Goal: Find specific page/section: Find specific page/section

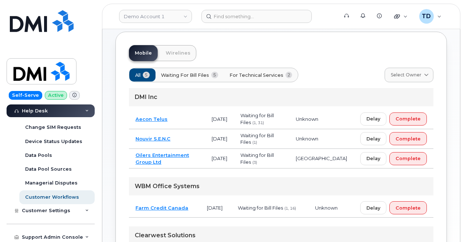
scroll to position [171, 0]
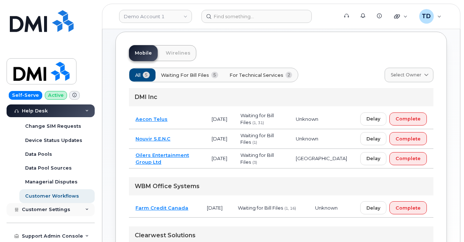
click at [71, 210] on div "Customer Settings" at bounding box center [51, 209] width 88 height 13
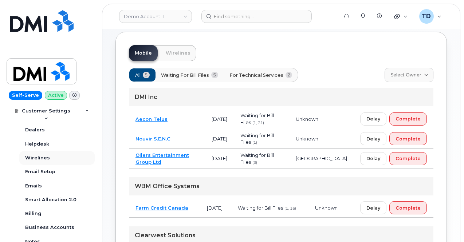
scroll to position [316, 0]
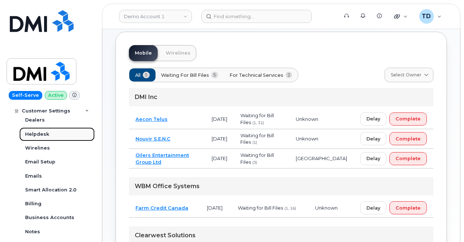
click at [60, 134] on link "Helpdesk" at bounding box center [56, 135] width 75 height 14
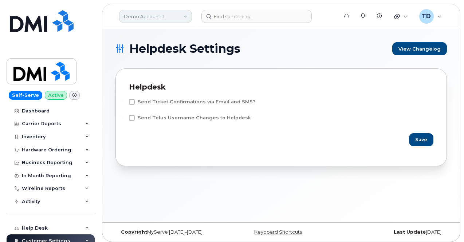
click at [181, 20] on link "Demo Account 1" at bounding box center [155, 16] width 73 height 13
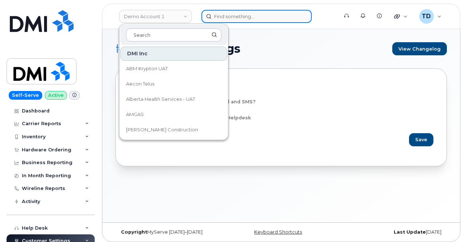
click at [223, 19] on input at bounding box center [257, 16] width 110 height 13
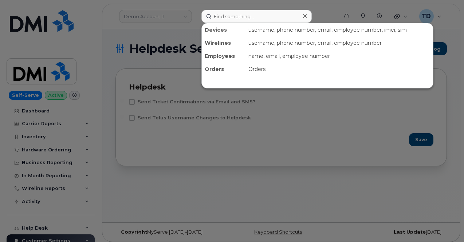
click at [179, 10] on div at bounding box center [232, 121] width 464 height 242
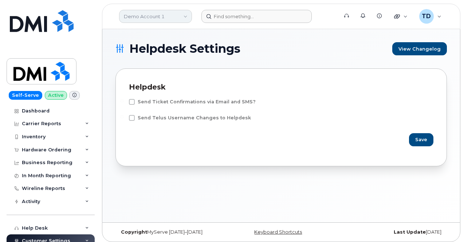
click at [177, 13] on link "Demo Account 1" at bounding box center [155, 16] width 73 height 13
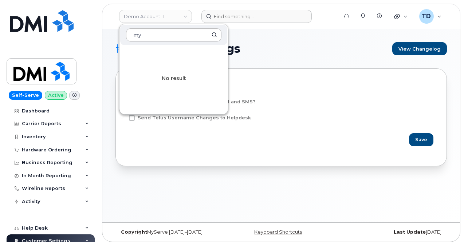
type input "m"
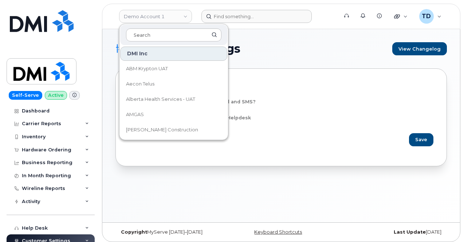
click at [277, 39] on div "Helpdesk Settings View Changelog Helpdesk Send Ticket Confirmations via Email a…" at bounding box center [281, 126] width 358 height 194
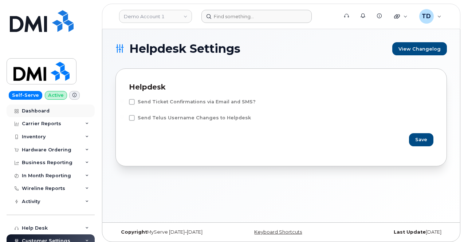
scroll to position [36, 0]
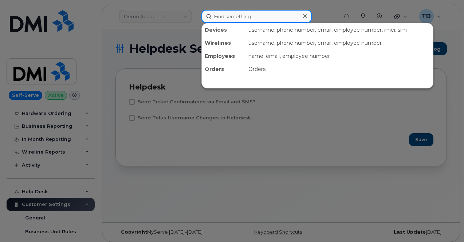
click at [246, 11] on input at bounding box center [257, 16] width 110 height 13
paste input "3063215864"
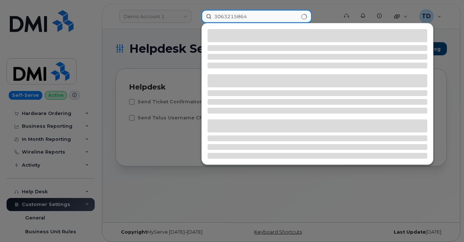
type input "3063215864"
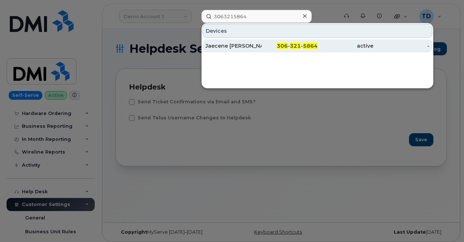
click at [265, 47] on div "306 - 321 - 5864" at bounding box center [290, 45] width 56 height 7
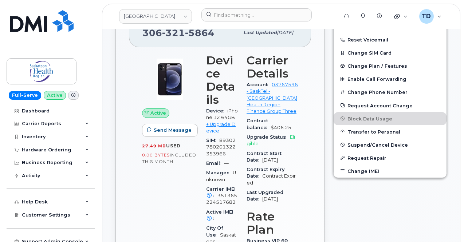
scroll to position [219, 0]
drag, startPoint x: 209, startPoint y: 153, endPoint x: 229, endPoint y: 168, distance: 24.7
click at [229, 168] on section "Device Details Device iPhone 12 64GB + Upgrade Device SIM [TECHNICAL_ID] Email …" at bounding box center [222, 150] width 32 height 193
click at [226, 184] on div "Carrier IMEI Carrier IMEI is reported during the last billing cycle or change o…" at bounding box center [222, 195] width 32 height 23
drag, startPoint x: 226, startPoint y: 162, endPoint x: 214, endPoint y: 158, distance: 13.5
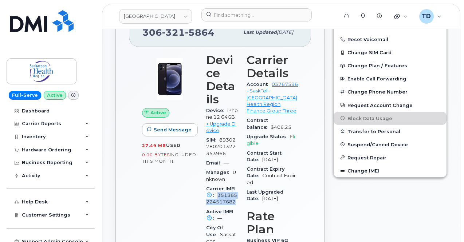
click at [214, 184] on div "Carrier IMEI Carrier IMEI is reported during the last billing cycle or change o…" at bounding box center [222, 195] width 32 height 23
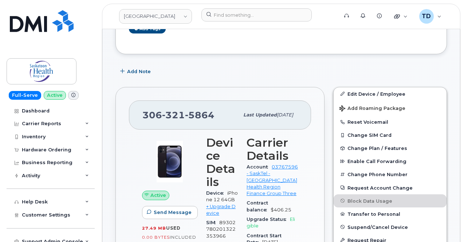
scroll to position [73, 0]
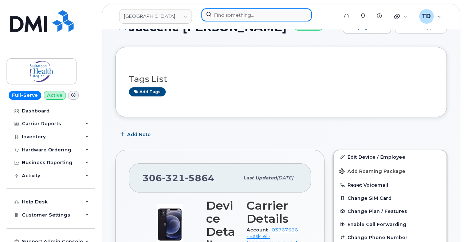
click at [243, 13] on input at bounding box center [257, 14] width 110 height 13
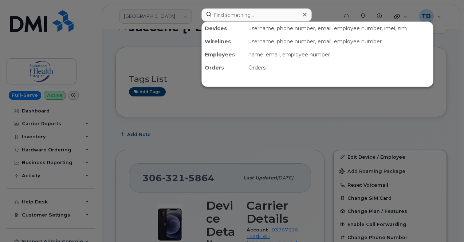
click at [174, 18] on div at bounding box center [232, 121] width 464 height 242
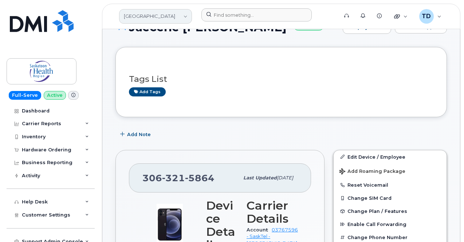
click at [173, 18] on link "[GEOGRAPHIC_DATA]" at bounding box center [155, 16] width 73 height 15
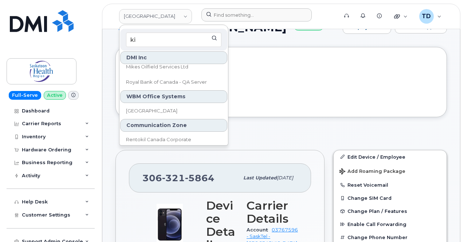
scroll to position [0, 0]
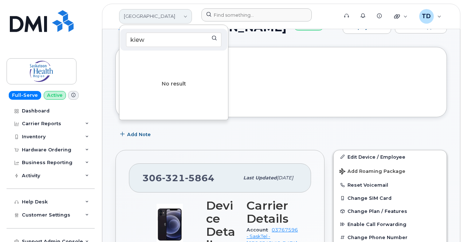
type input "kiew"
click at [180, 15] on link "[GEOGRAPHIC_DATA]" at bounding box center [155, 16] width 73 height 15
click at [179, 15] on link "[GEOGRAPHIC_DATA]" at bounding box center [155, 16] width 73 height 15
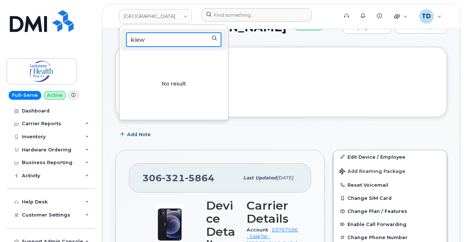
drag, startPoint x: 192, startPoint y: 38, endPoint x: 106, endPoint y: 46, distance: 86.3
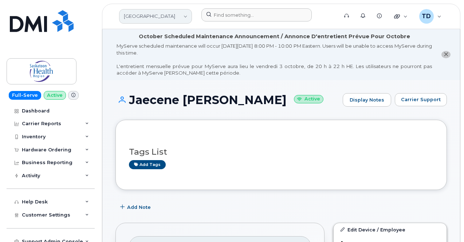
click at [167, 19] on link "[GEOGRAPHIC_DATA]" at bounding box center [155, 16] width 73 height 15
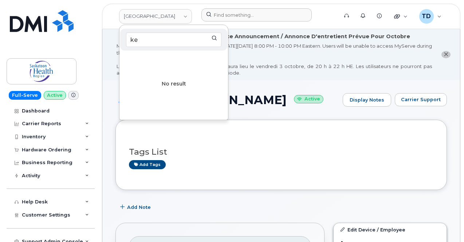
type input "k"
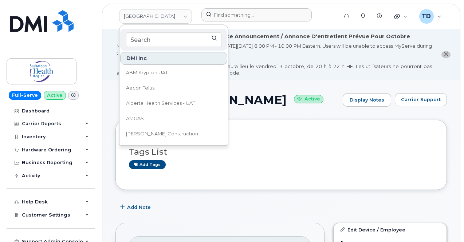
click at [333, 10] on form at bounding box center [268, 14] width 132 height 13
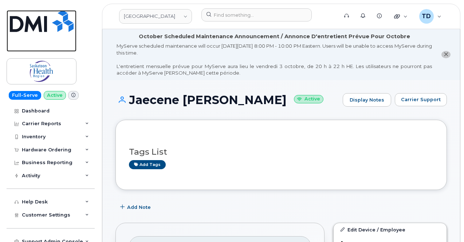
drag, startPoint x: 44, startPoint y: 24, endPoint x: 43, endPoint y: 29, distance: 5.2
click at [44, 24] on img at bounding box center [42, 21] width 64 height 22
